Goal: Information Seeking & Learning: Learn about a topic

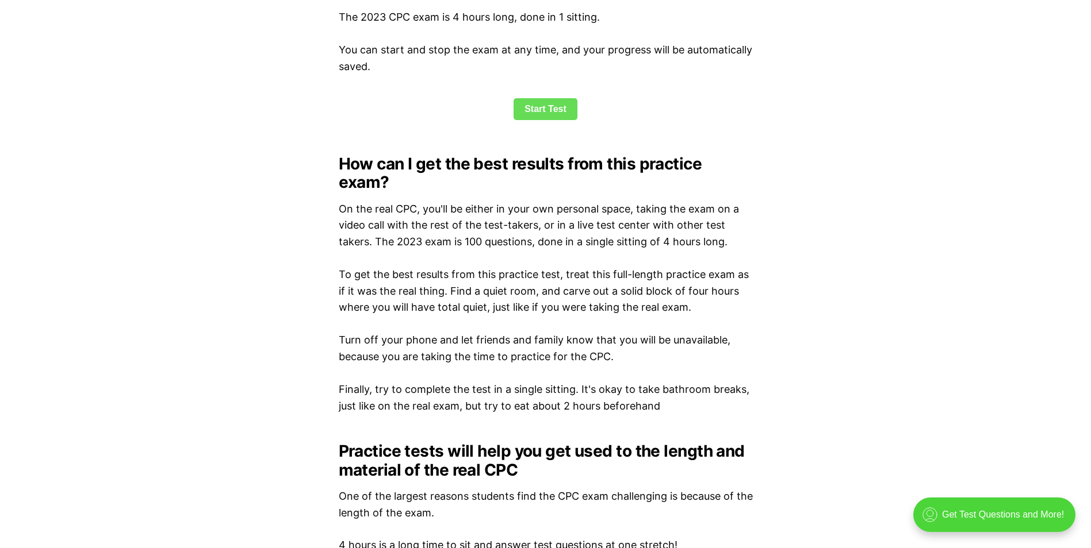
click at [519, 109] on link "Start Test" at bounding box center [545, 109] width 64 height 22
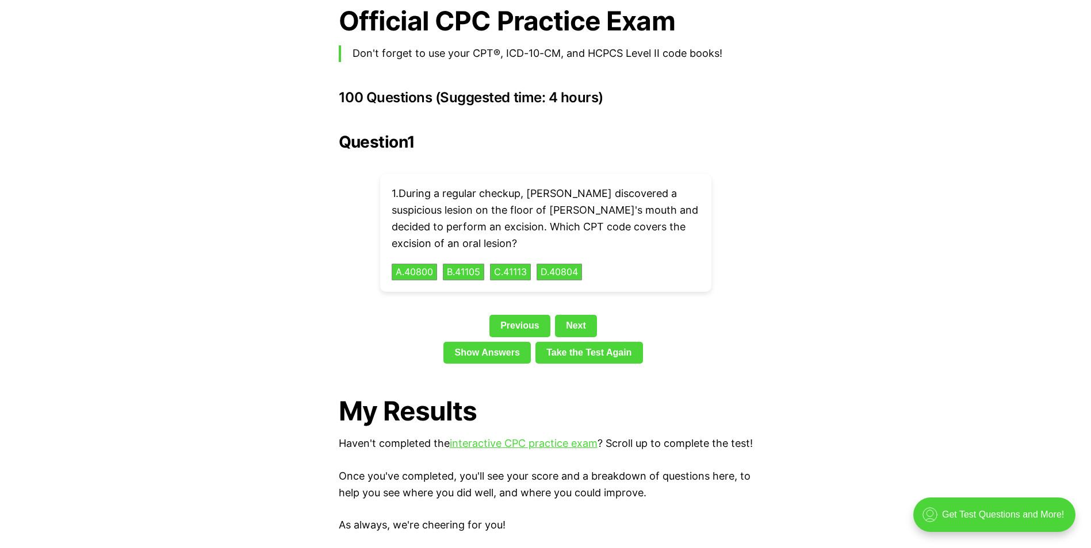
scroll to position [2520, 0]
drag, startPoint x: 419, startPoint y: 175, endPoint x: 653, endPoint y: 171, distance: 234.6
click at [653, 186] on p "1 . During a regular checkup, [PERSON_NAME] discovered a suspicious lesion on t…" at bounding box center [546, 219] width 308 height 66
drag, startPoint x: 456, startPoint y: 195, endPoint x: 570, endPoint y: 195, distance: 113.8
click at [570, 195] on p "1 . During a regular checkup, [PERSON_NAME] discovered a suspicious lesion on t…" at bounding box center [546, 219] width 308 height 66
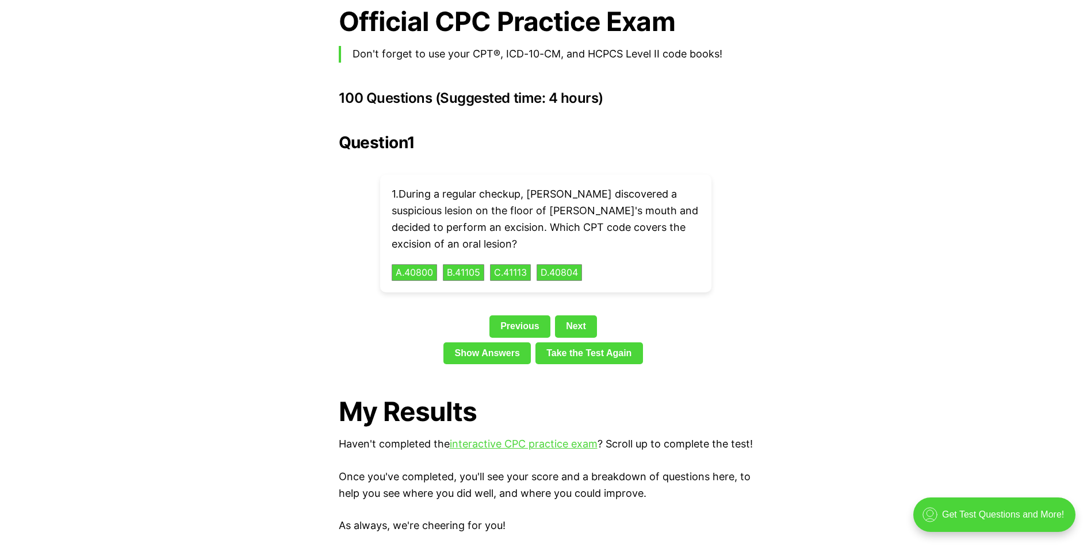
drag, startPoint x: 570, startPoint y: 195, endPoint x: 642, endPoint y: 202, distance: 72.3
click at [642, 202] on p "1 . During a regular checkup, [PERSON_NAME] discovered a suspicious lesion on t…" at bounding box center [546, 219] width 308 height 66
drag, startPoint x: 420, startPoint y: 213, endPoint x: 579, endPoint y: 210, distance: 159.3
click at [579, 210] on p "1 . During a regular checkup, [PERSON_NAME] discovered a suspicious lesion on t…" at bounding box center [546, 219] width 308 height 66
drag, startPoint x: 579, startPoint y: 210, endPoint x: 473, endPoint y: 221, distance: 106.9
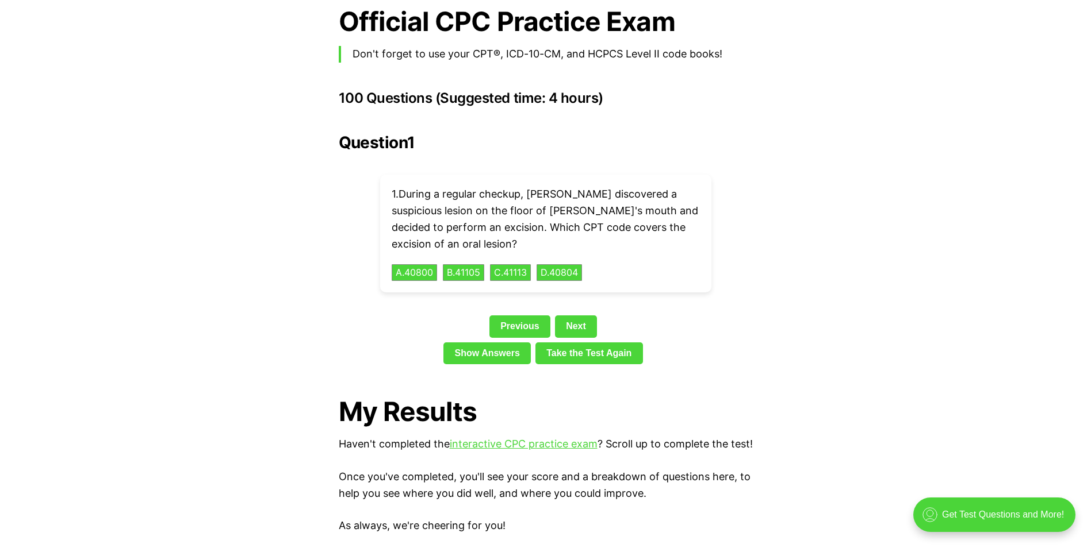
click at [473, 221] on p "1 . During a regular checkup, [PERSON_NAME] discovered a suspicious lesion on t…" at bounding box center [546, 219] width 308 height 66
drag, startPoint x: 511, startPoint y: 197, endPoint x: 677, endPoint y: 187, distance: 165.9
click at [677, 187] on p "1 . During a regular checkup, [PERSON_NAME] discovered a suspicious lesion on t…" at bounding box center [546, 219] width 308 height 66
drag, startPoint x: 436, startPoint y: 213, endPoint x: 435, endPoint y: 224, distance: 11.0
click at [435, 224] on p "1 . During a regular checkup, [PERSON_NAME] discovered a suspicious lesion on t…" at bounding box center [546, 219] width 308 height 66
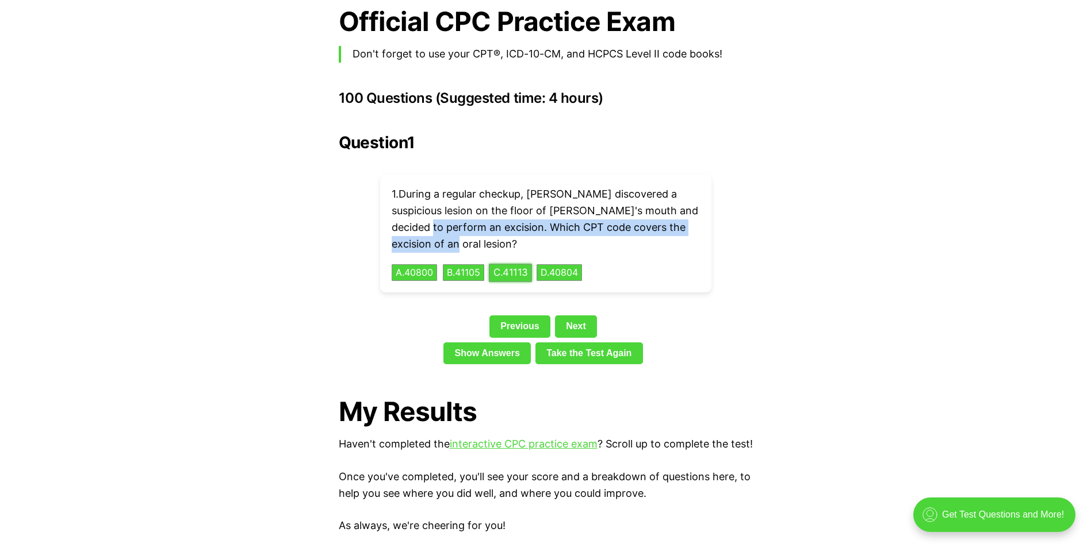
click at [507, 264] on button "C . 41113" at bounding box center [510, 273] width 43 height 18
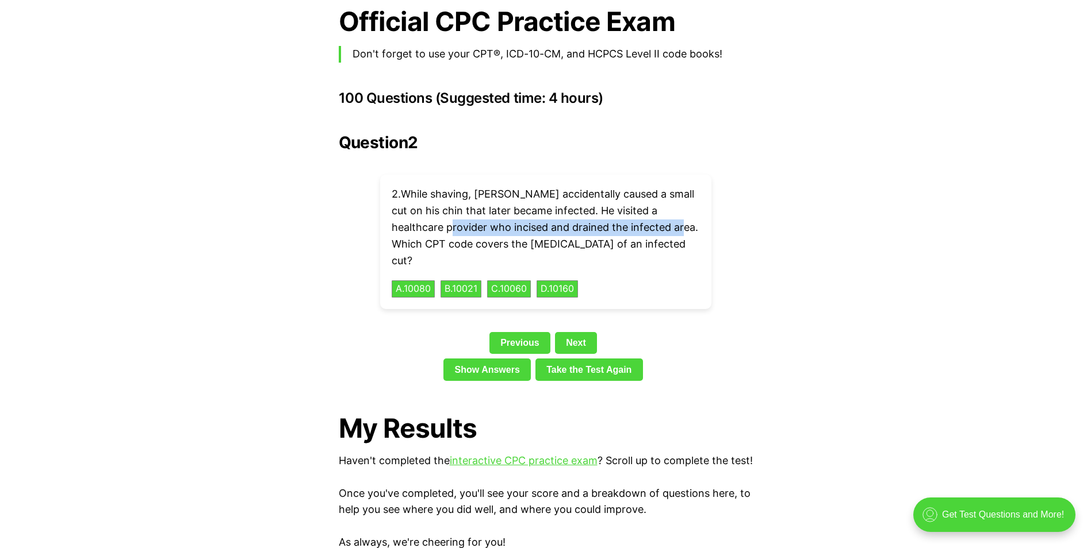
drag, startPoint x: 438, startPoint y: 212, endPoint x: 664, endPoint y: 208, distance: 226.0
click at [664, 208] on p "2 . While shaving, [PERSON_NAME] accidentally caused a small cut on his chin th…" at bounding box center [546, 227] width 308 height 83
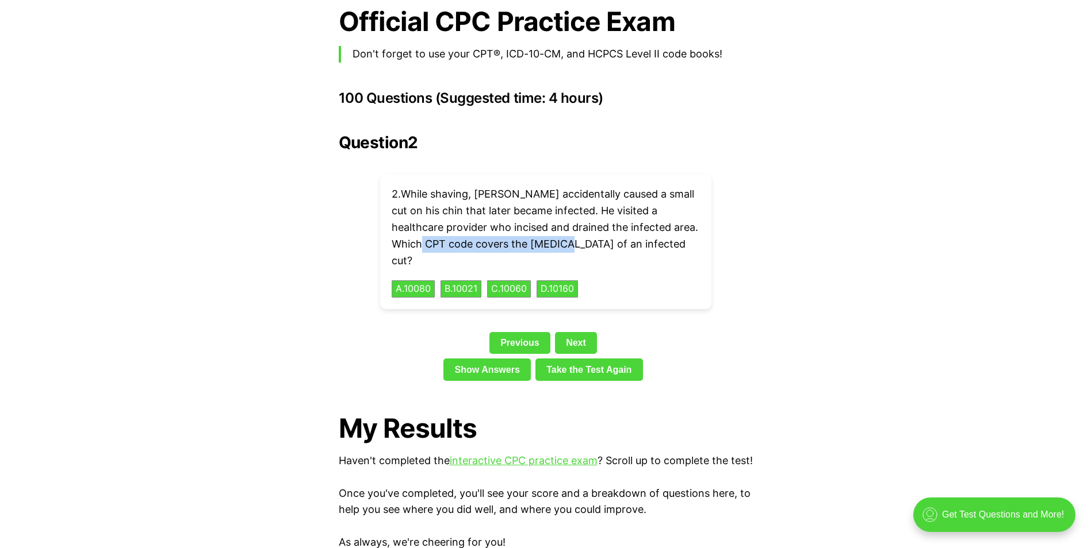
drag, startPoint x: 430, startPoint y: 225, endPoint x: 562, endPoint y: 218, distance: 132.4
click at [562, 218] on p "2 . While shaving, [PERSON_NAME] accidentally caused a small cut on his chin th…" at bounding box center [546, 227] width 308 height 83
click at [516, 281] on button "C . 10060" at bounding box center [509, 290] width 46 height 18
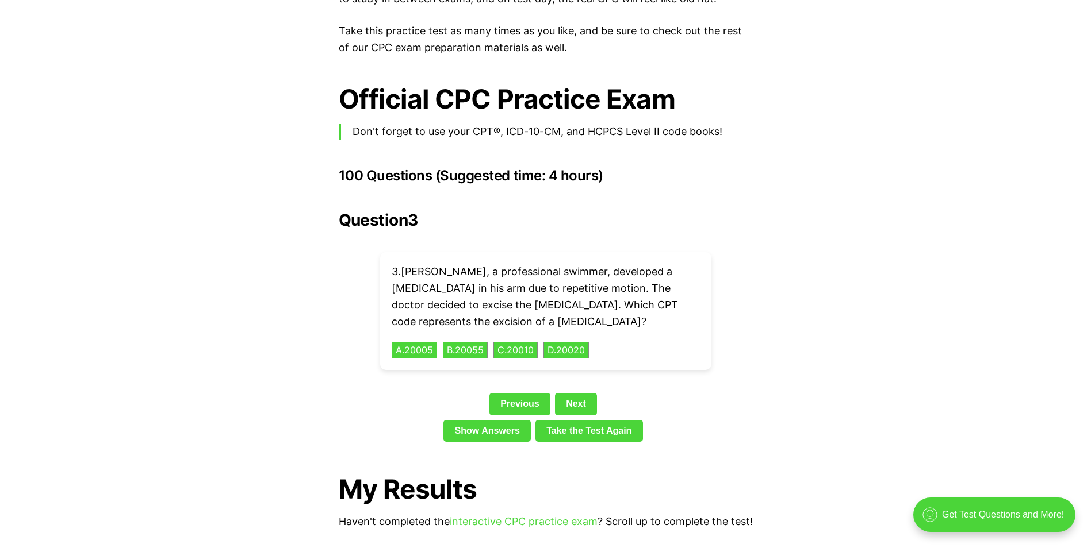
scroll to position [2462, 0]
